Goal: Connect with others: Connect with other users

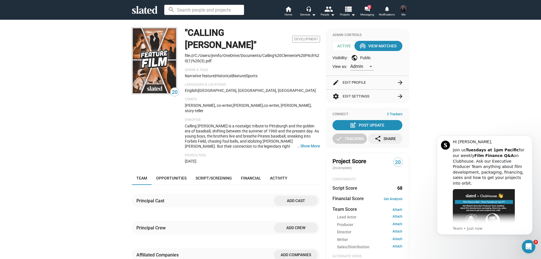
click at [156, 58] on img at bounding box center [154, 60] width 45 height 67
click at [379, 45] on div "wifi_tethering View Matches" at bounding box center [379, 46] width 36 height 10
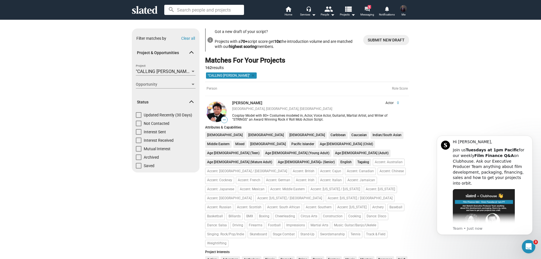
click at [367, 10] on mat-icon "forum" at bounding box center [367, 8] width 5 height 5
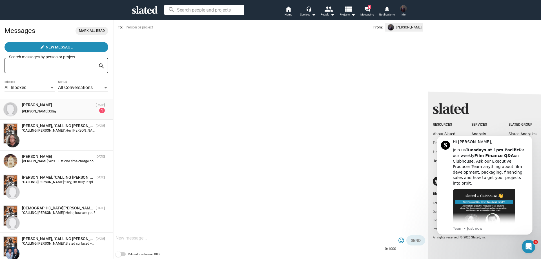
click at [25, 110] on strong "[PERSON_NAME]:" at bounding box center [35, 111] width 27 height 4
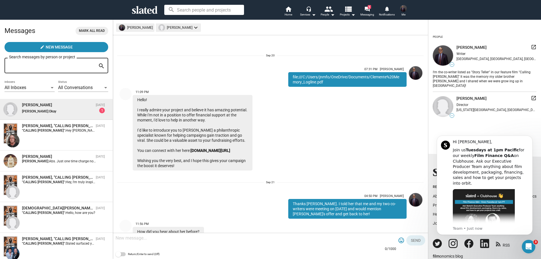
scroll to position [217, 0]
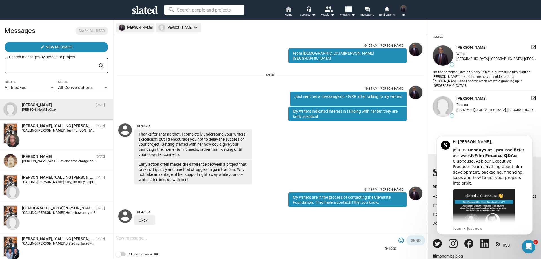
click at [288, 9] on mat-icon "home" at bounding box center [288, 9] width 7 height 7
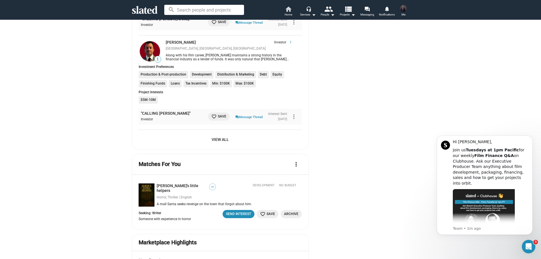
scroll to position [592, 0]
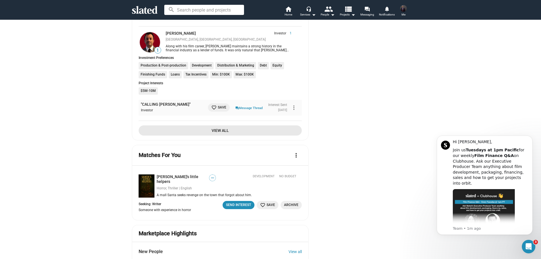
click at [219, 125] on span "View All" at bounding box center [220, 130] width 154 height 10
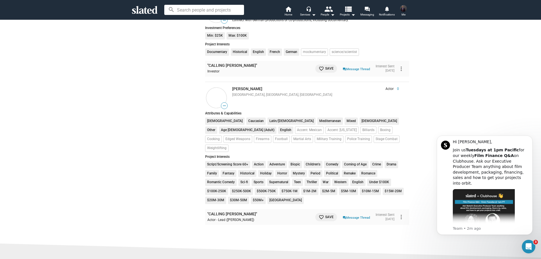
scroll to position [10633, 0]
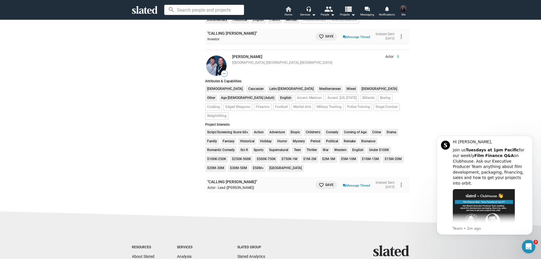
click at [286, 7] on mat-icon "home" at bounding box center [288, 9] width 7 height 7
